Goal: Check status

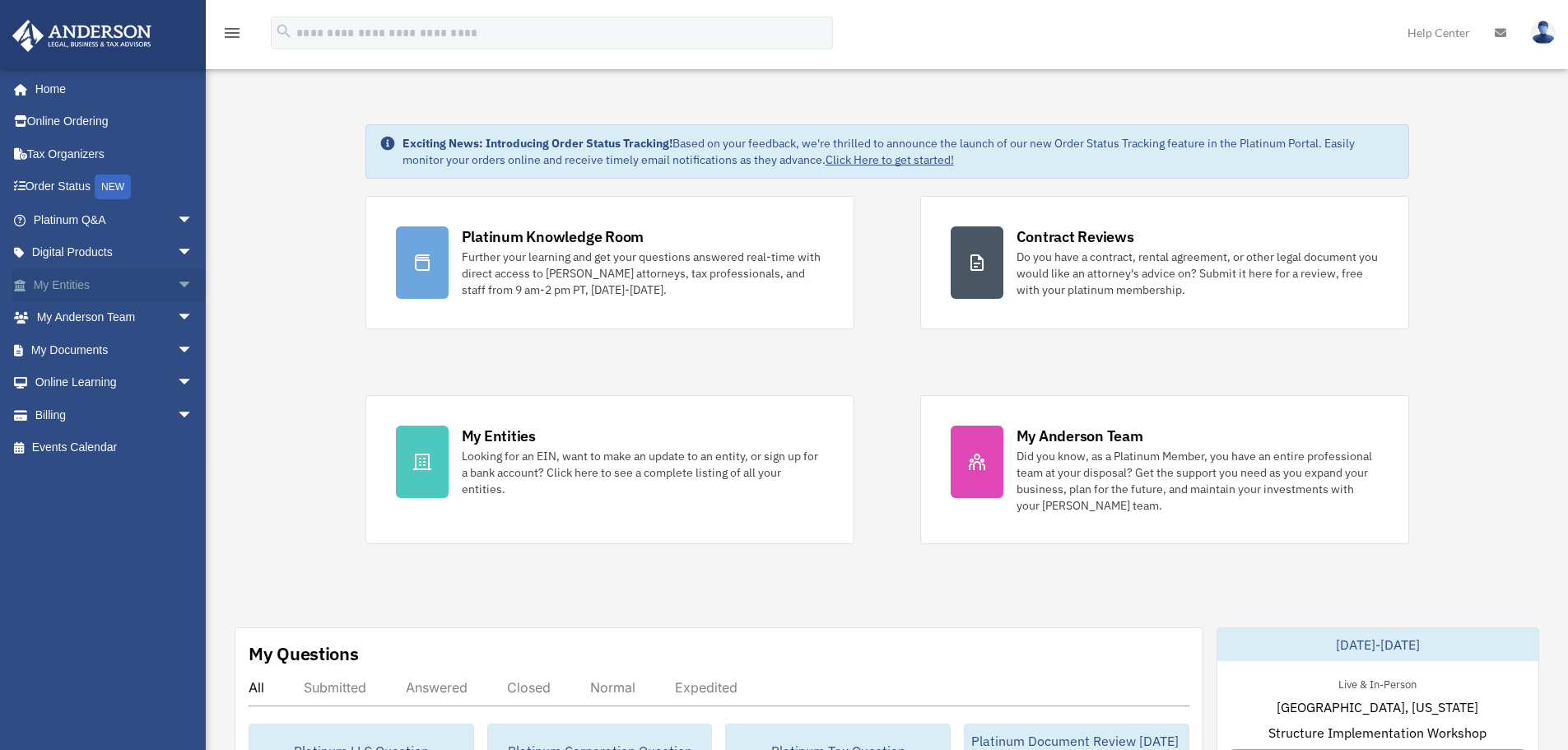
click at [79, 279] on link "My Entities arrow_drop_down" at bounding box center [115, 284] width 207 height 33
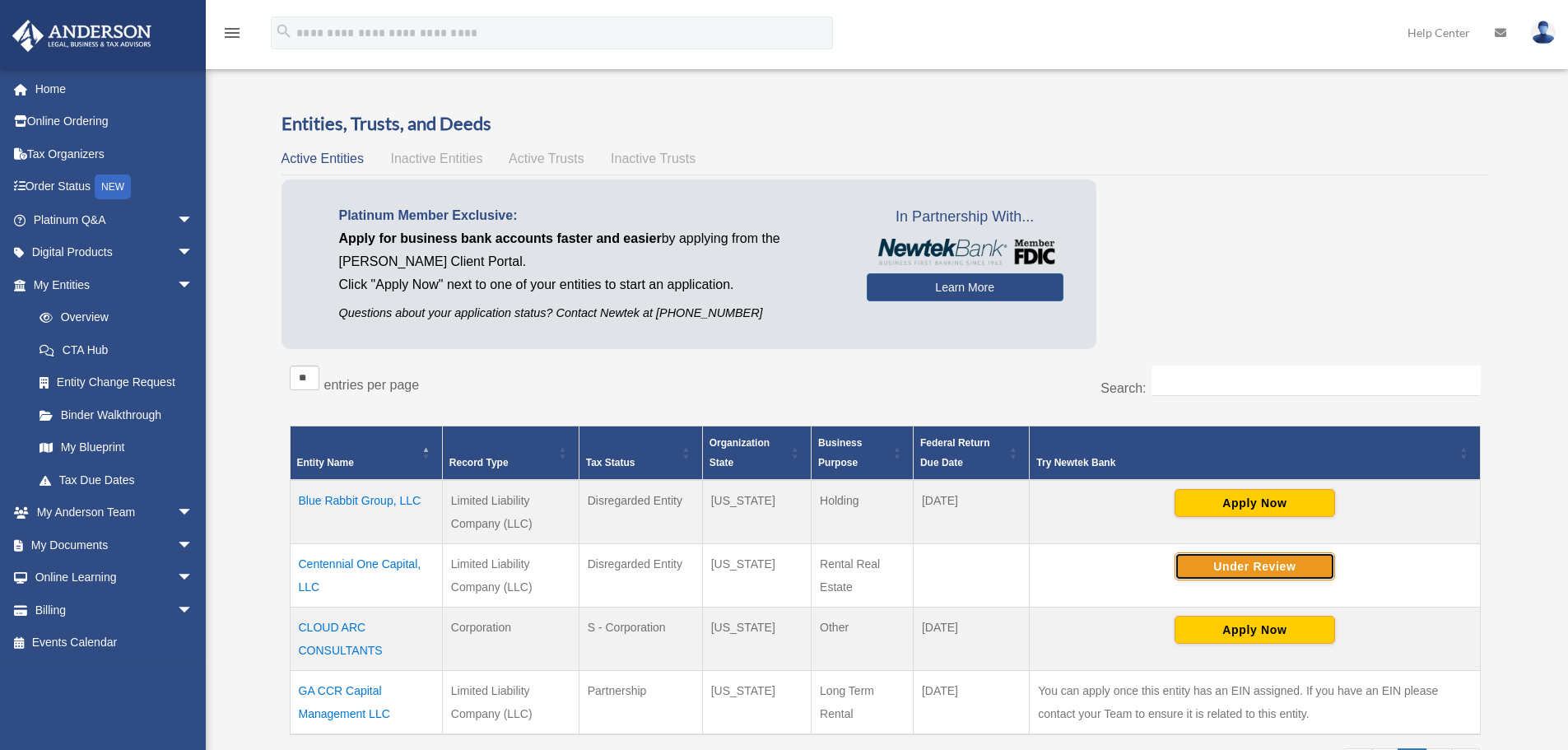
click at [1276, 562] on button "Under Review" at bounding box center [1254, 567] width 160 height 28
click at [1324, 256] on div "Platinum Member Exclusive: Apply for business bank accounts faster and easier b…" at bounding box center [884, 268] width 1207 height 177
click at [1338, 285] on div "Platinum Member Exclusive: Apply for business bank accounts faster and easier b…" at bounding box center [884, 268] width 1207 height 177
click at [1552, 30] on img at bounding box center [1543, 32] width 25 height 24
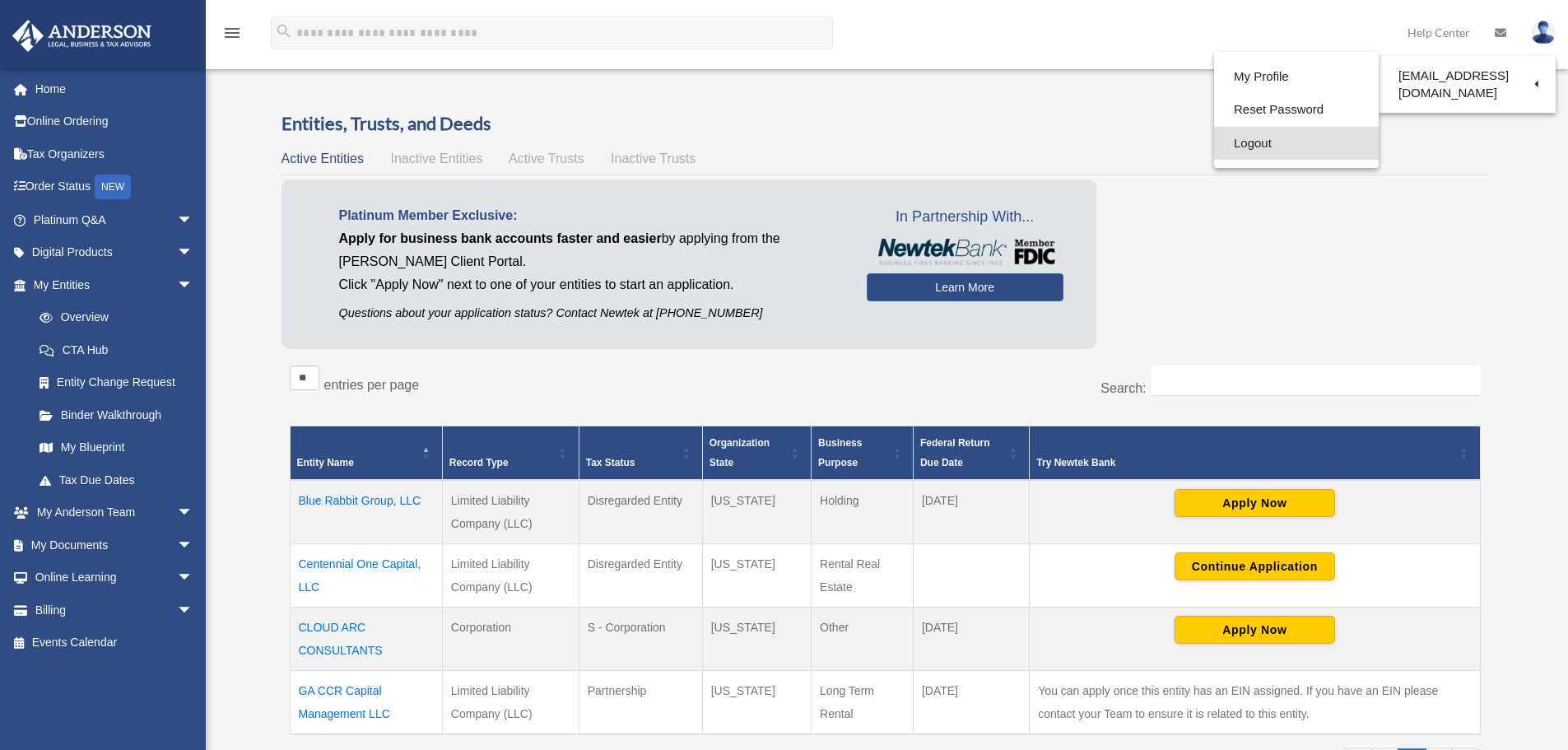
click at [1257, 135] on link "Logout" at bounding box center [1296, 143] width 164 height 34
